Goal: Task Accomplishment & Management: Use online tool/utility

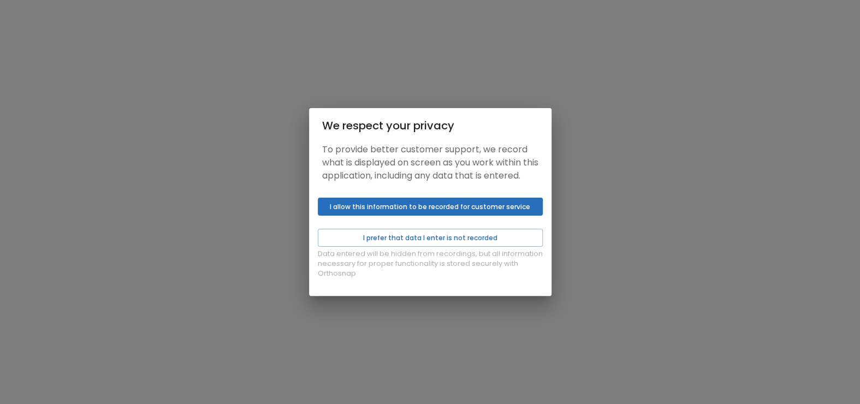
click at [382, 216] on button "I allow this information to be recorded for customer service" at bounding box center [430, 207] width 225 height 18
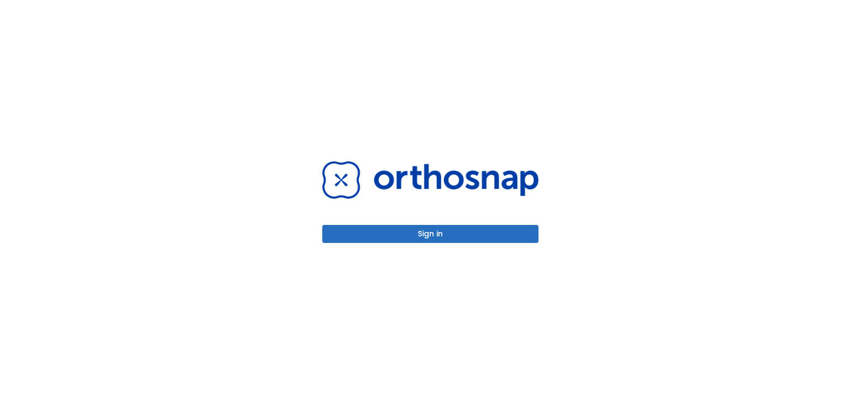
click at [391, 233] on button "Sign in" at bounding box center [430, 234] width 216 height 18
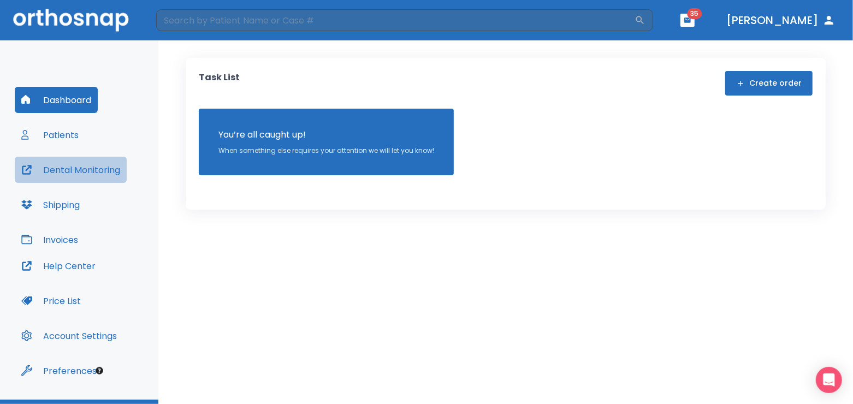
click at [66, 168] on button "Dental Monitoring" at bounding box center [71, 170] width 112 height 26
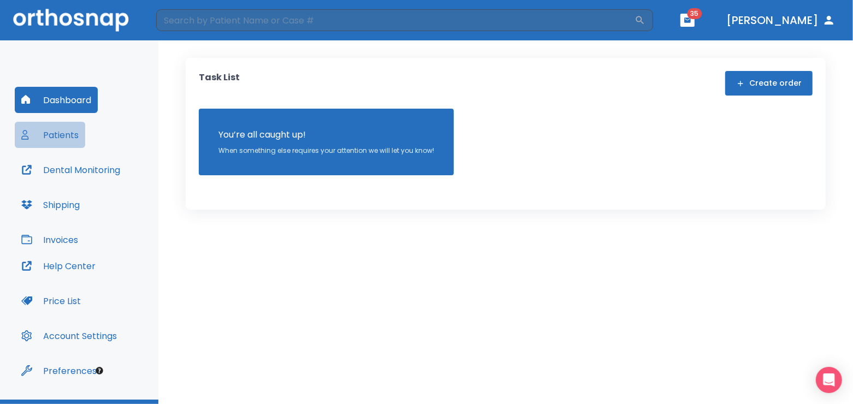
click at [43, 134] on button "Patients" at bounding box center [50, 135] width 70 height 26
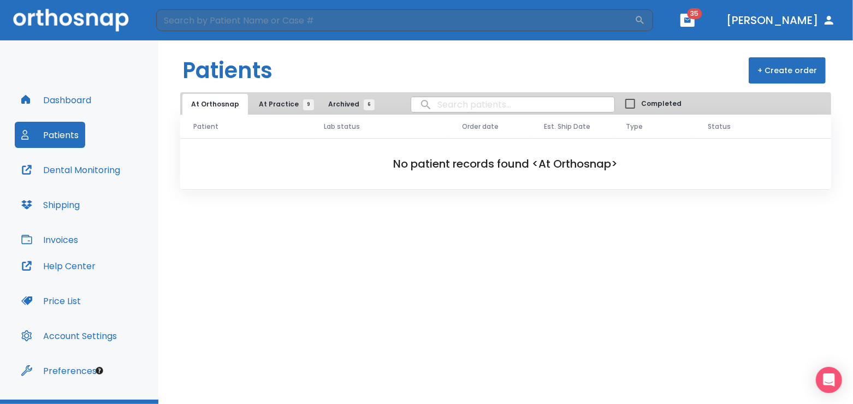
click at [274, 102] on span "At Practice 9" at bounding box center [284, 104] width 50 height 10
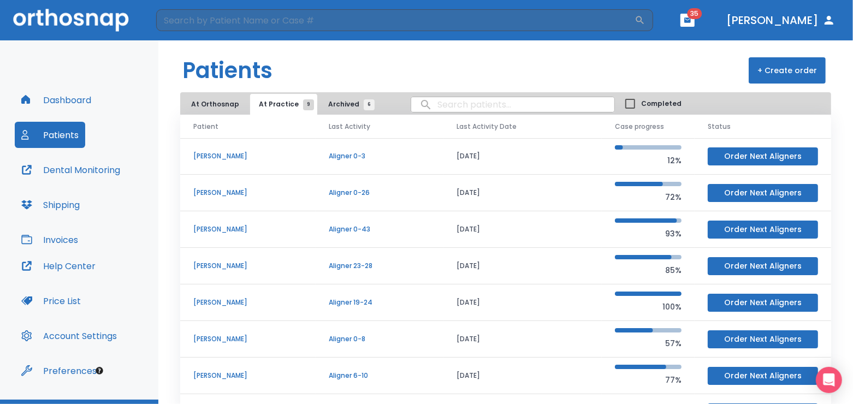
click at [223, 157] on p "kira Chan" at bounding box center [247, 156] width 109 height 10
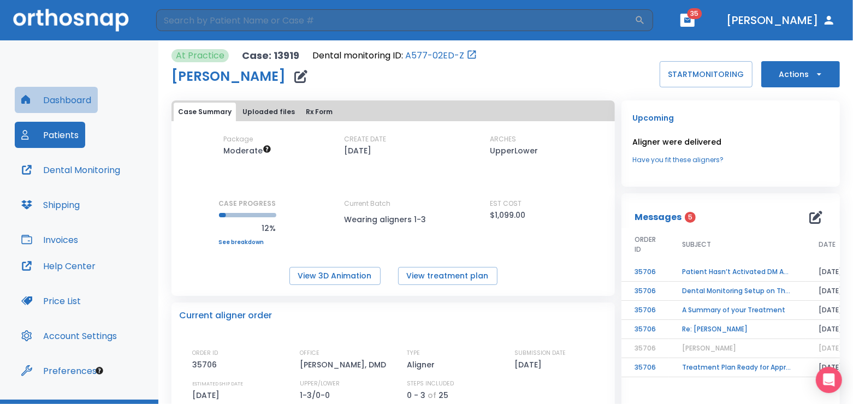
click at [64, 99] on button "Dashboard" at bounding box center [56, 100] width 83 height 26
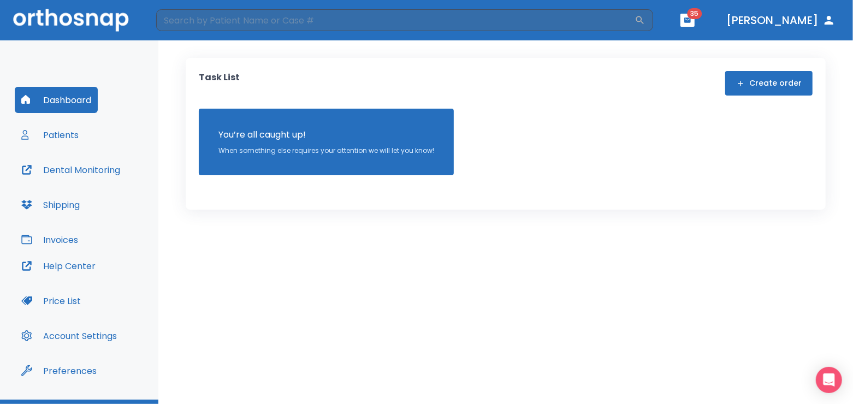
click at [66, 133] on button "Patients" at bounding box center [50, 135] width 70 height 26
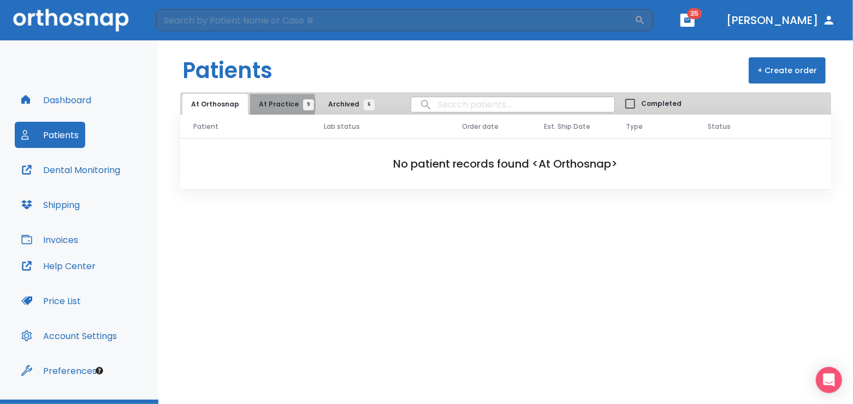
click at [266, 108] on span "At Practice 9" at bounding box center [284, 104] width 50 height 10
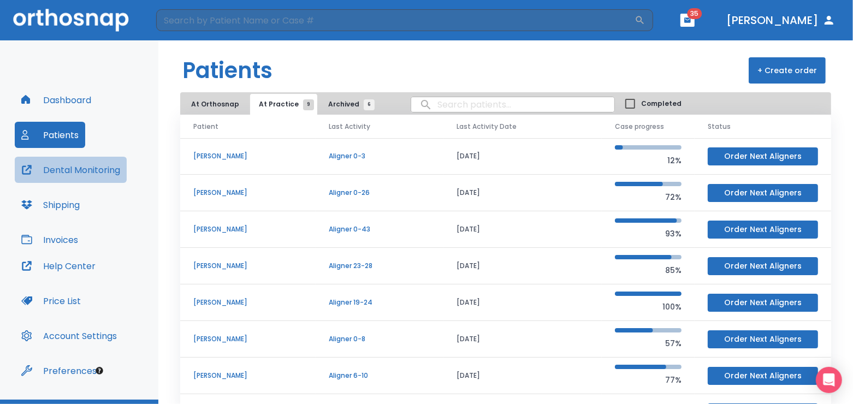
click at [105, 170] on button "Dental Monitoring" at bounding box center [71, 170] width 112 height 26
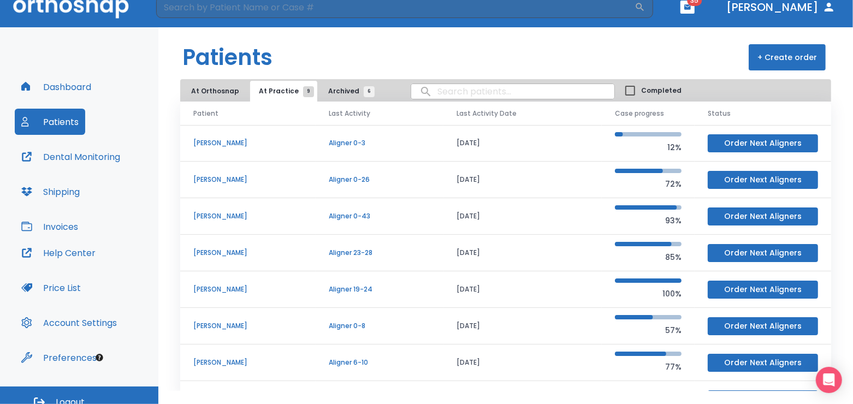
scroll to position [25, 0]
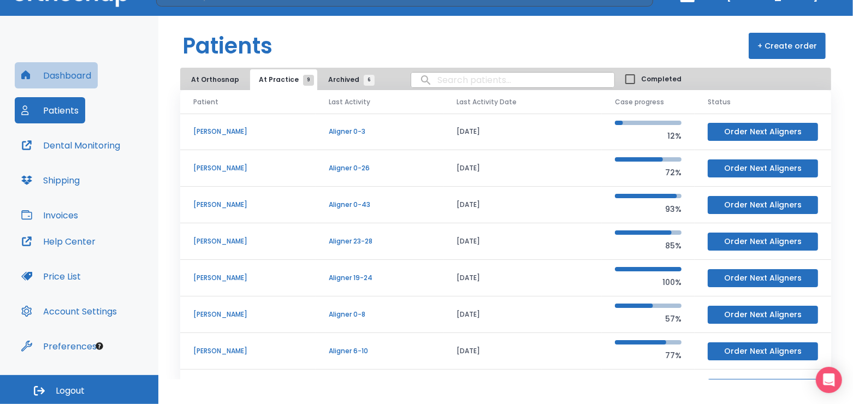
click at [68, 75] on button "Dashboard" at bounding box center [56, 75] width 83 height 26
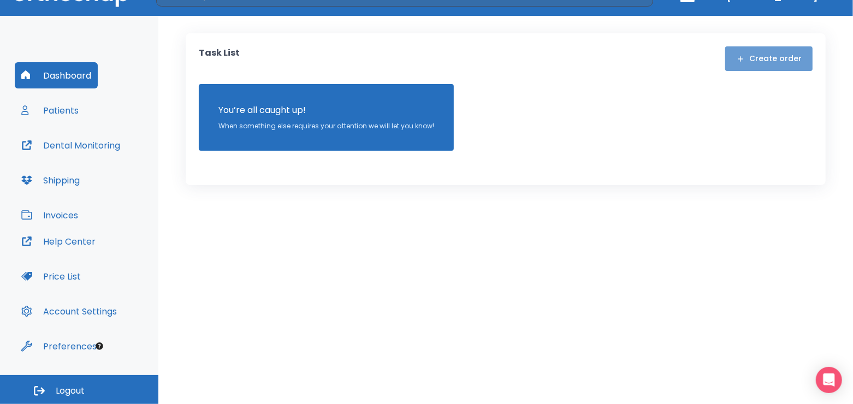
click at [775, 54] on button "Create order" at bounding box center [768, 58] width 87 height 25
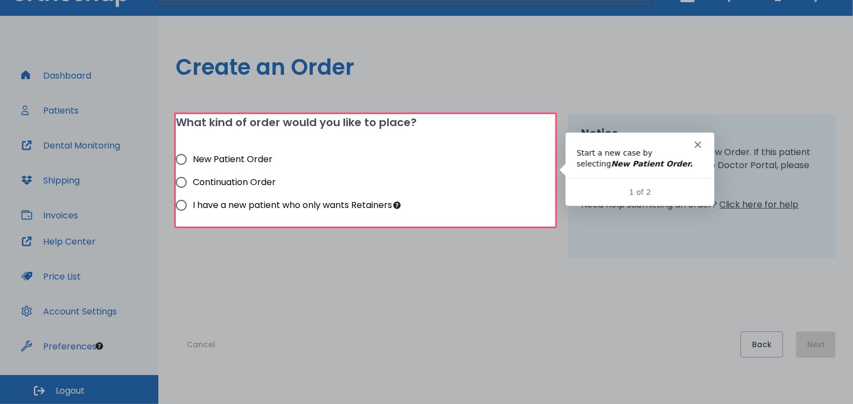
click at [695, 146] on polygon "Close" at bounding box center [696, 144] width 7 height 7
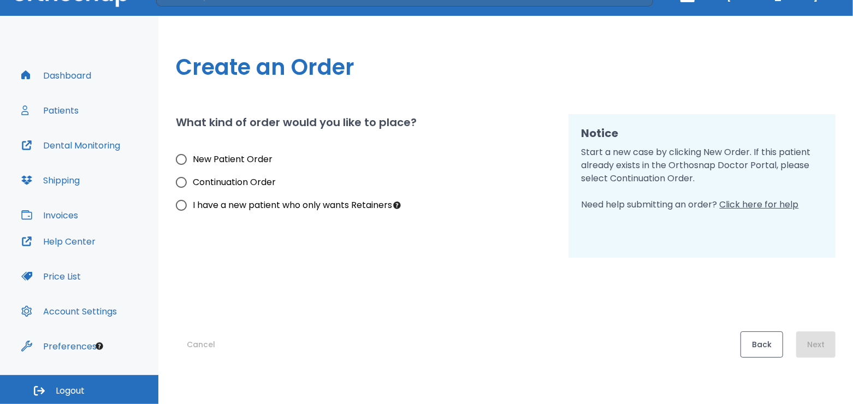
click at [758, 351] on button "Back" at bounding box center [761, 344] width 43 height 26
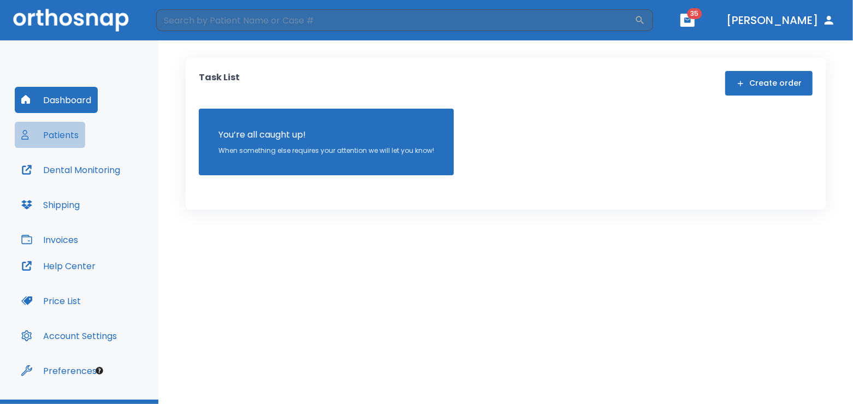
click at [58, 140] on button "Patients" at bounding box center [50, 135] width 70 height 26
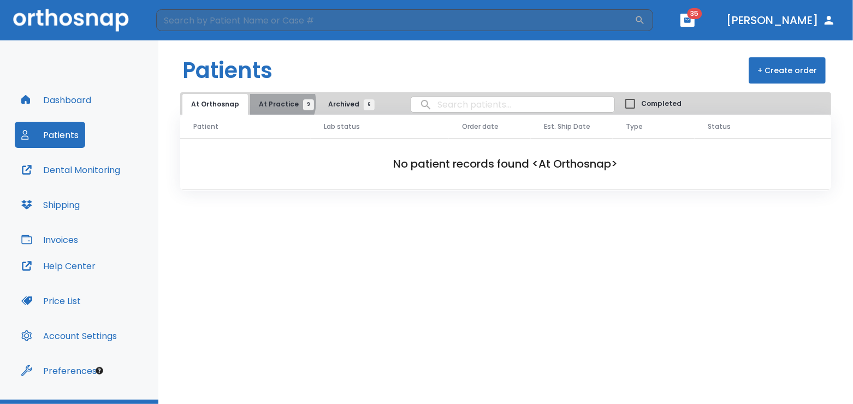
click at [275, 105] on span "At Practice 9" at bounding box center [284, 104] width 50 height 10
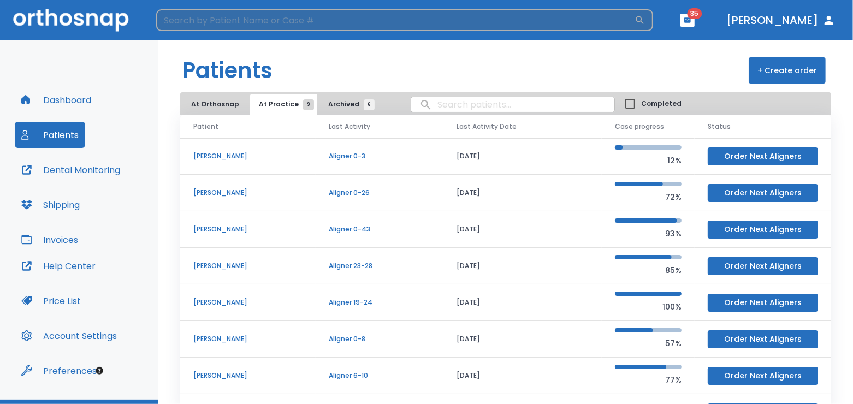
click at [529, 16] on input "search" at bounding box center [395, 20] width 478 height 22
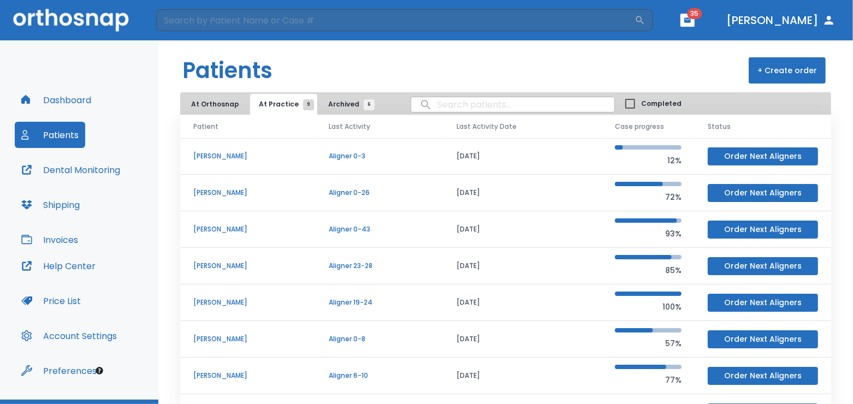
click at [449, 108] on input "search" at bounding box center [512, 104] width 203 height 21
click at [517, 108] on input "kira chin" at bounding box center [512, 104] width 203 height 21
type input "kira chin"
click at [238, 161] on p "kira Chan" at bounding box center [247, 156] width 109 height 10
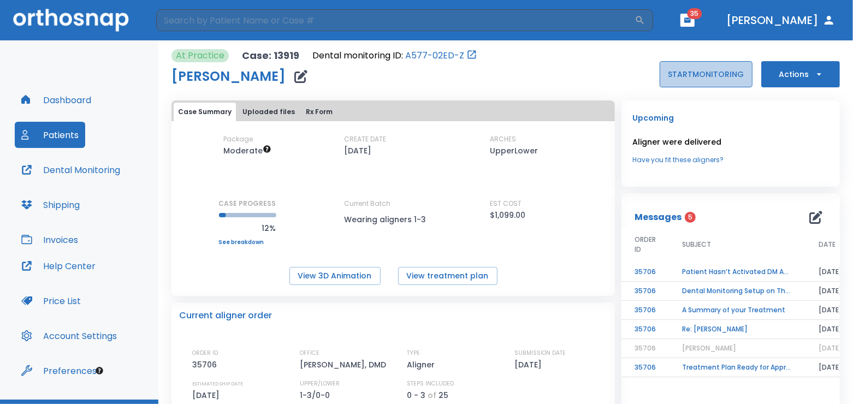
click at [691, 78] on button "START MONITORING" at bounding box center [706, 74] width 93 height 26
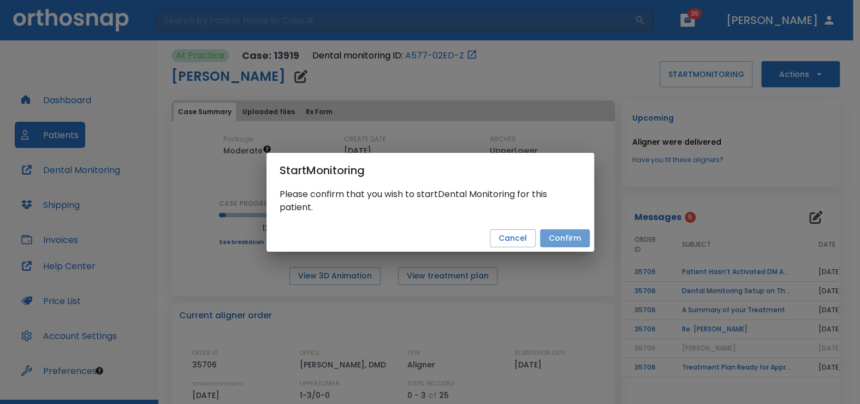
click at [564, 241] on button "Confirm" at bounding box center [565, 238] width 50 height 18
